Goal: Navigation & Orientation: Find specific page/section

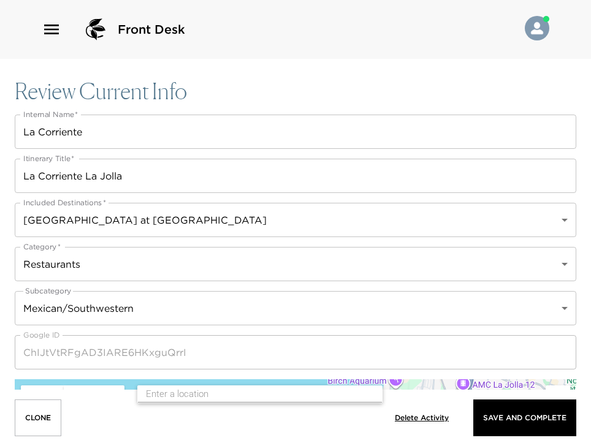
scroll to position [490, 0]
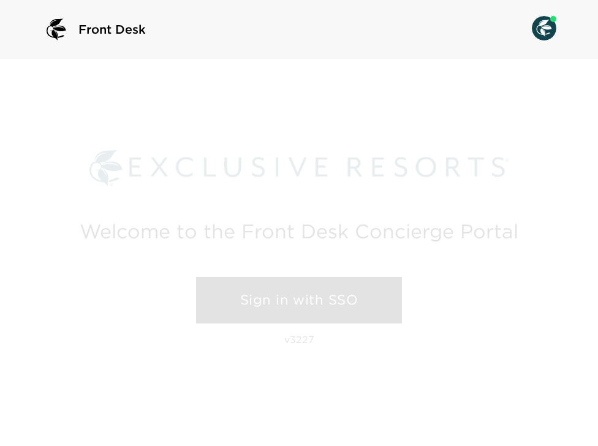
click at [253, 304] on link "Sign in with SSO" at bounding box center [299, 300] width 206 height 47
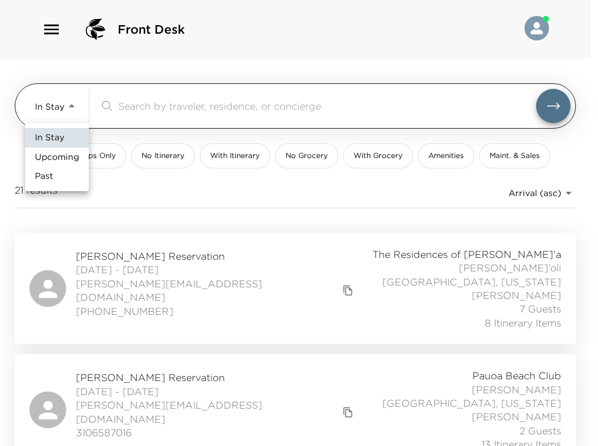
click at [70, 105] on body "Front Desk In Stay In-Stay ​ My Trips Only No Itinerary With Itinerary No Groce…" at bounding box center [299, 223] width 598 height 446
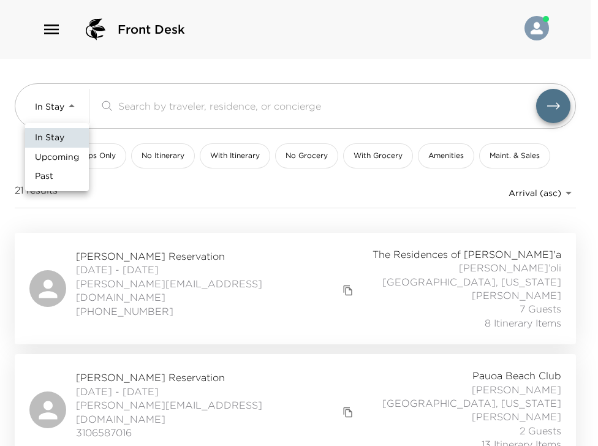
click at [56, 36] on div at bounding box center [299, 223] width 598 height 446
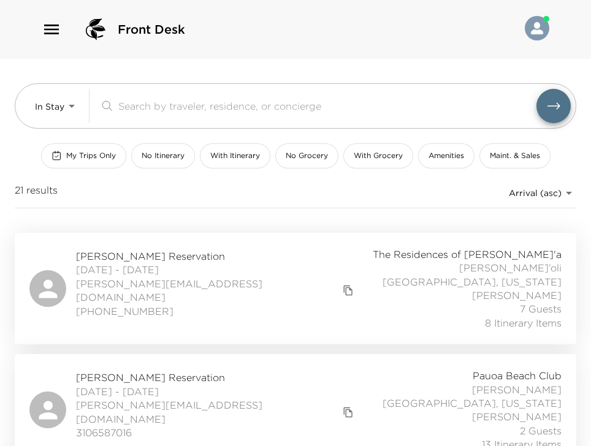
click at [50, 19] on div "Front Desk" at bounding box center [113, 29] width 143 height 29
click at [52, 27] on icon "button" at bounding box center [52, 30] width 20 height 20
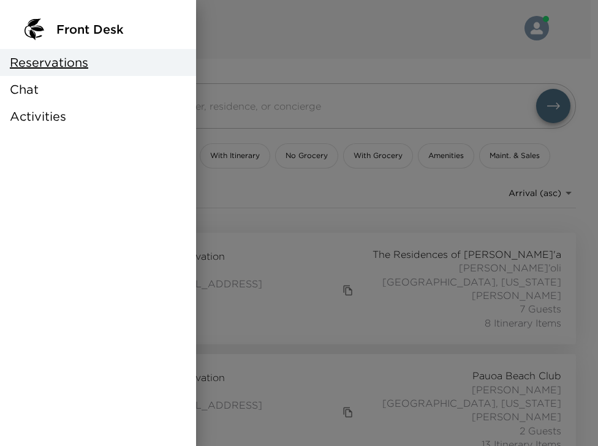
click at [54, 115] on span "Activities" at bounding box center [38, 116] width 56 height 17
